Goal: Understand process/instructions: Learn how to perform a task or action

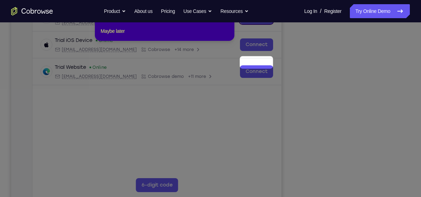
scroll to position [75, 0]
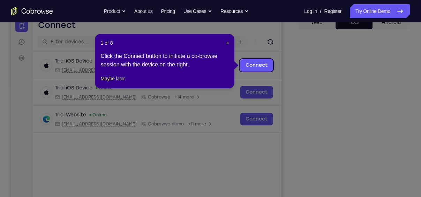
click at [229, 45] on div "1 of 8 × Click the Connect button to initiate a co-browse session with the devi…" at bounding box center [165, 61] width 140 height 54
click at [227, 41] on span "×" at bounding box center [227, 43] width 3 height 6
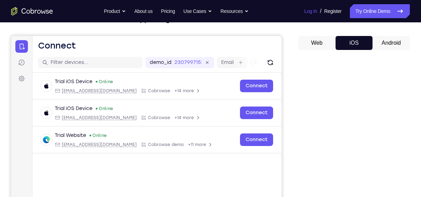
scroll to position [53, 0]
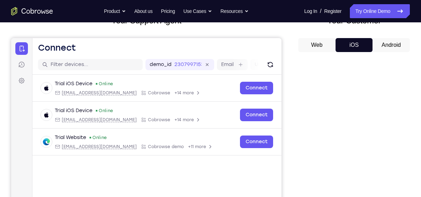
click at [393, 50] on button "Android" at bounding box center [391, 45] width 37 height 14
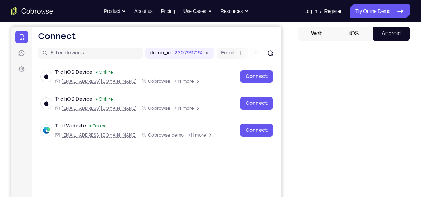
scroll to position [64, 0]
click at [358, 38] on button "iOS" at bounding box center [354, 34] width 37 height 14
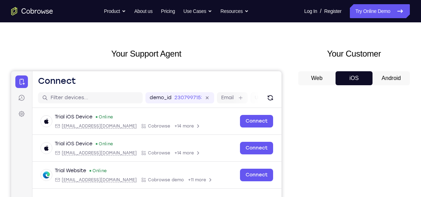
scroll to position [19, 0]
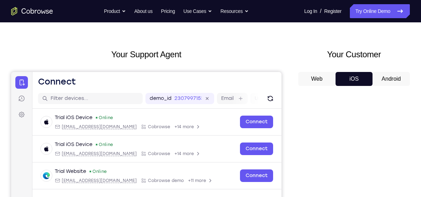
click at [383, 84] on button "Android" at bounding box center [391, 79] width 37 height 14
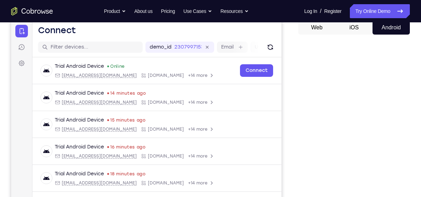
scroll to position [68, 0]
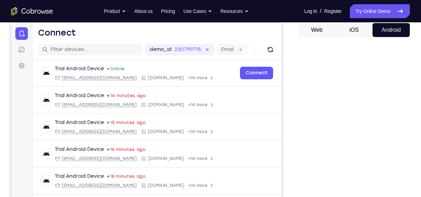
click at [355, 30] on button "iOS" at bounding box center [354, 30] width 37 height 14
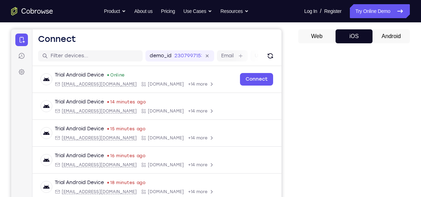
scroll to position [58, 0]
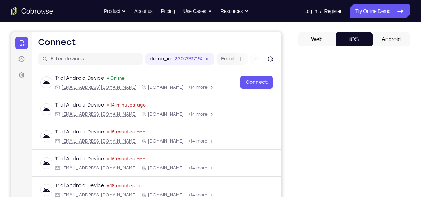
click at [381, 39] on button "Android" at bounding box center [391, 39] width 37 height 14
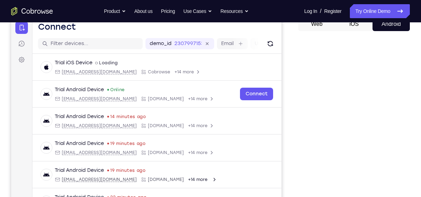
scroll to position [63, 0]
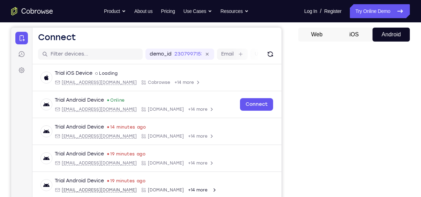
click at [360, 37] on button "iOS" at bounding box center [354, 35] width 37 height 14
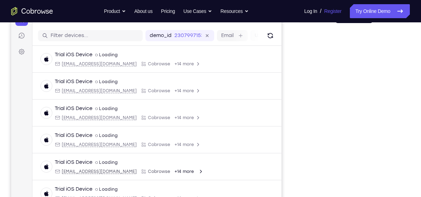
scroll to position [55, 0]
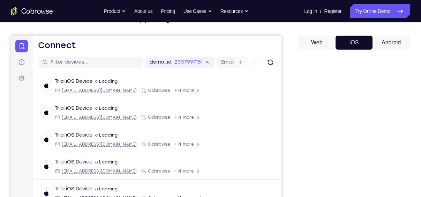
click at [392, 39] on button "Android" at bounding box center [391, 43] width 37 height 14
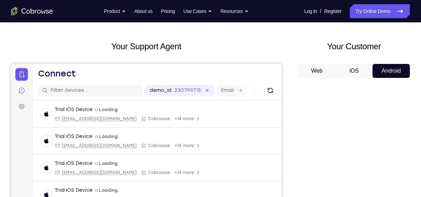
scroll to position [25, 0]
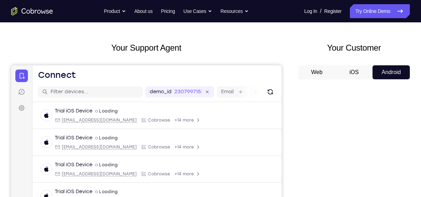
click at [358, 74] on button "iOS" at bounding box center [354, 72] width 37 height 14
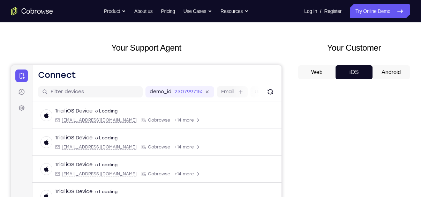
click at [390, 73] on button "Android" at bounding box center [391, 72] width 37 height 14
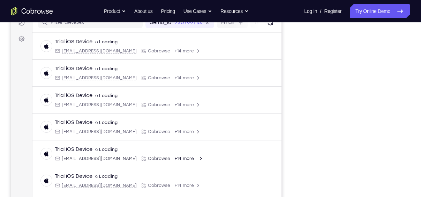
scroll to position [50, 0]
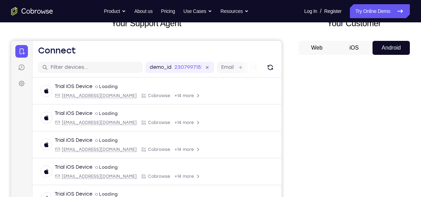
click at [360, 50] on button "iOS" at bounding box center [354, 48] width 37 height 14
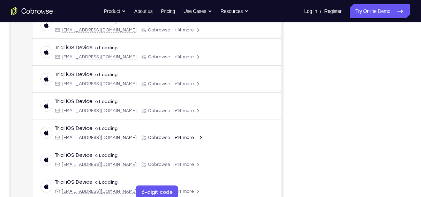
scroll to position [116, 0]
click at [292, 145] on div "Your Support Agent Your Customer Web iOS Android" at bounding box center [210, 80] width 399 height 258
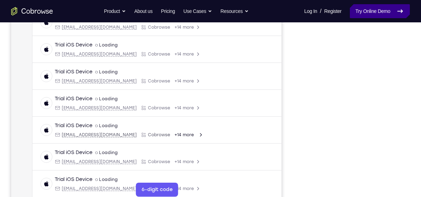
scroll to position [117, 0]
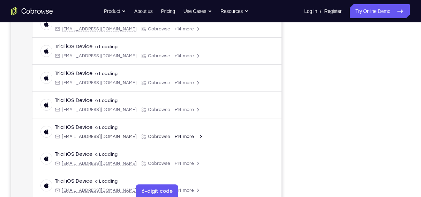
click at [315, 22] on nav "Go back Powerful, Flexible and Trustworthy. Avoid all extra friction for both A…" at bounding box center [210, 11] width 421 height 22
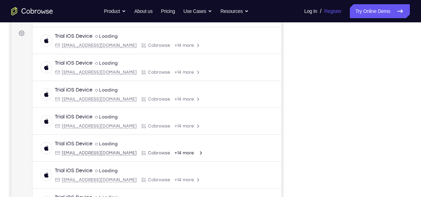
scroll to position [100, 0]
